Goal: Task Accomplishment & Management: Manage account settings

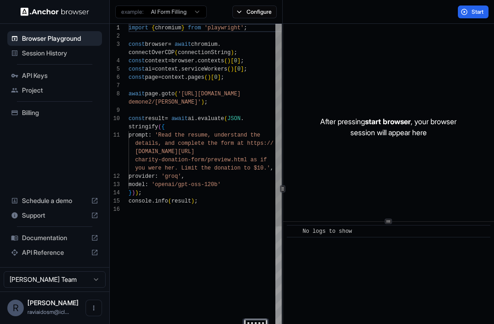
scroll to position [66, 0]
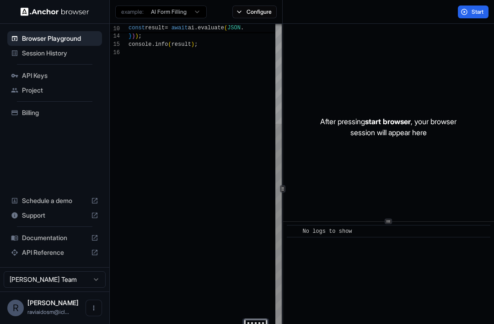
type textarea "**********"
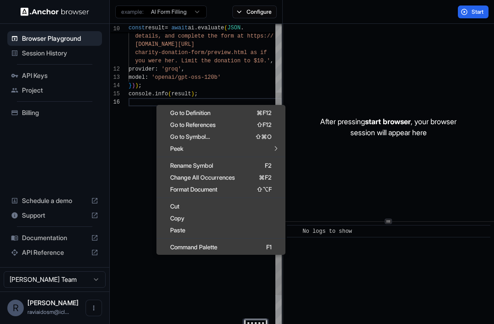
scroll to position [16, 0]
click at [488, 12] on button "Start" at bounding box center [473, 11] width 31 height 13
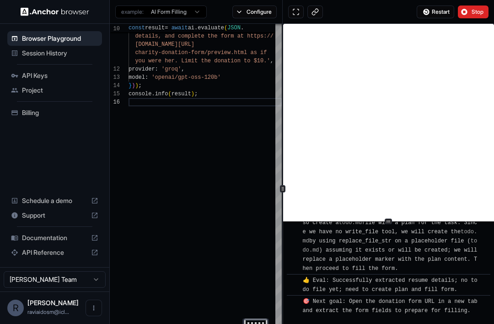
scroll to position [394, 0]
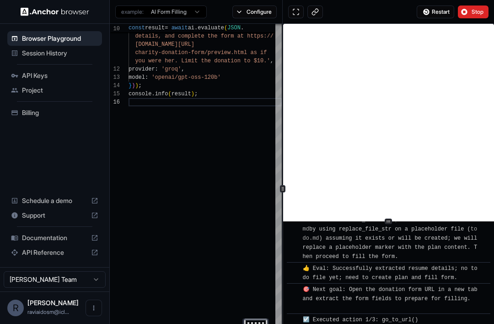
click at [473, 12] on span "Stop" at bounding box center [478, 11] width 13 height 7
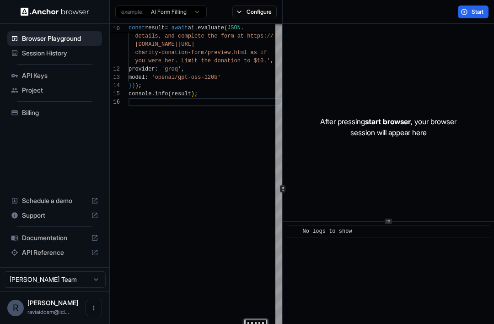
click at [23, 92] on span "Project" at bounding box center [60, 90] width 76 height 9
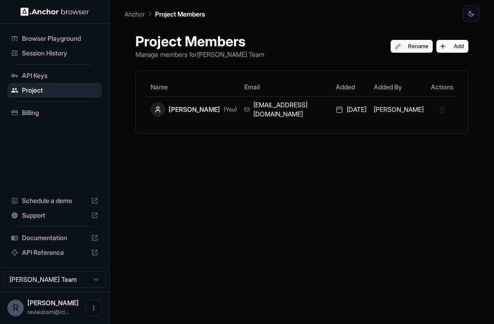
click at [15, 48] on div "Session History" at bounding box center [54, 53] width 95 height 15
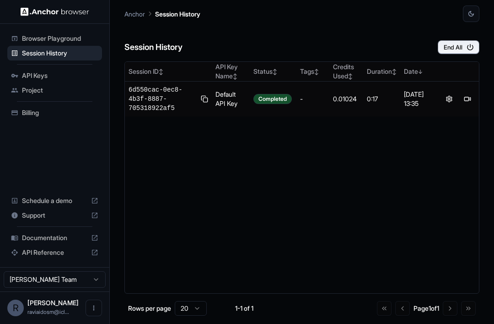
click at [19, 74] on div "API Keys" at bounding box center [54, 75] width 95 height 15
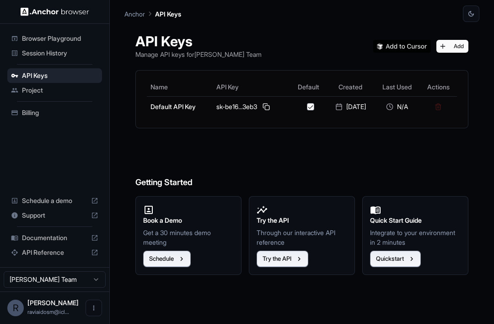
click at [26, 92] on span "Project" at bounding box center [60, 90] width 76 height 9
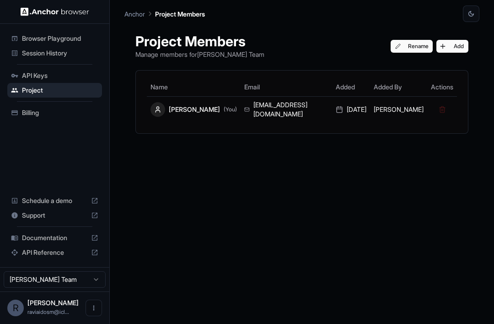
click at [32, 195] on div "Schedule a demo" at bounding box center [54, 200] width 95 height 15
click at [91, 305] on icon "Open menu" at bounding box center [93, 307] width 7 height 7
click at [61, 302] on li "Logout" at bounding box center [66, 307] width 65 height 15
